Goal: Task Accomplishment & Management: Complete application form

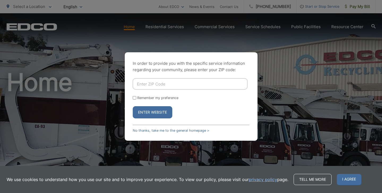
click at [157, 87] on input "Enter ZIP Code" at bounding box center [190, 83] width 115 height 11
type input "92040"
click at [160, 114] on button "Enter Website" at bounding box center [153, 112] width 40 height 12
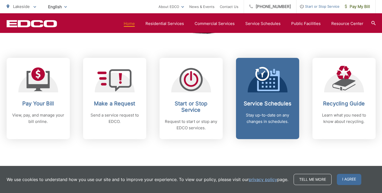
scroll to position [207, 0]
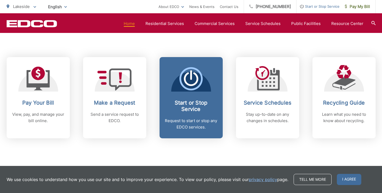
click at [195, 100] on h2 "Start or Stop Service" at bounding box center [191, 105] width 53 height 13
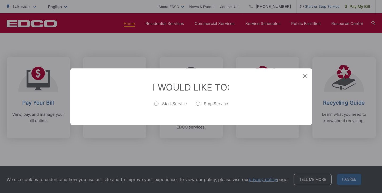
click at [165, 103] on label "Start Service" at bounding box center [170, 106] width 33 height 11
radio input "true"
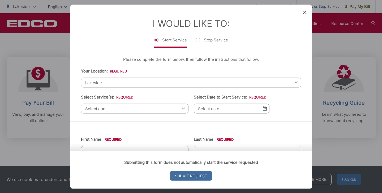
scroll to position [0, 0]
click at [107, 110] on span "Select one" at bounding box center [134, 108] width 107 height 10
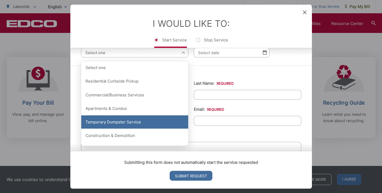
scroll to position [55, 0]
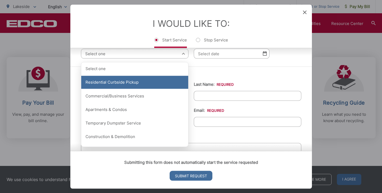
click at [107, 83] on div "Residential Curbside Pickup" at bounding box center [134, 82] width 107 height 13
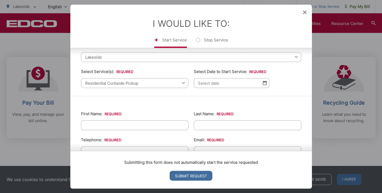
scroll to position [23, 0]
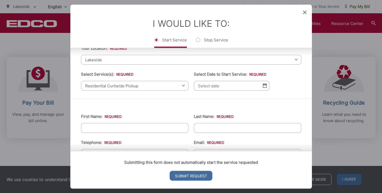
click at [266, 85] on img at bounding box center [265, 85] width 4 height 5
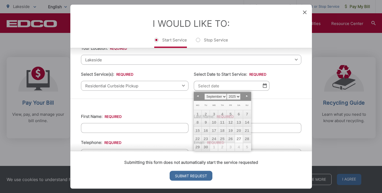
click at [287, 85] on ul "Your Location: * Select your location Alpine [GEOGRAPHIC_DATA][PERSON_NAME][GEO…" at bounding box center [191, 68] width 220 height 46
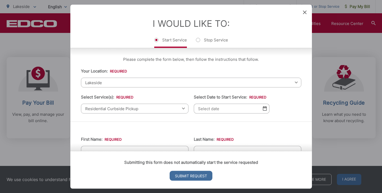
scroll to position [9, 0]
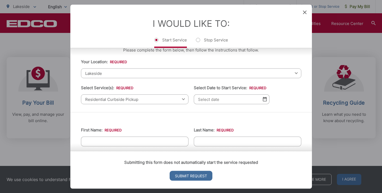
click at [303, 13] on icon at bounding box center [305, 12] width 4 height 4
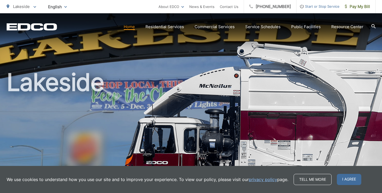
scroll to position [0, 0]
